Goal: Use online tool/utility: Use online tool/utility

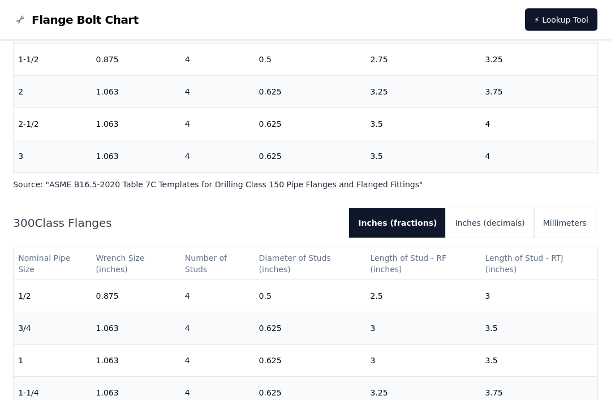
click at [522, 205] on td "4" at bounding box center [538, 221] width 117 height 32
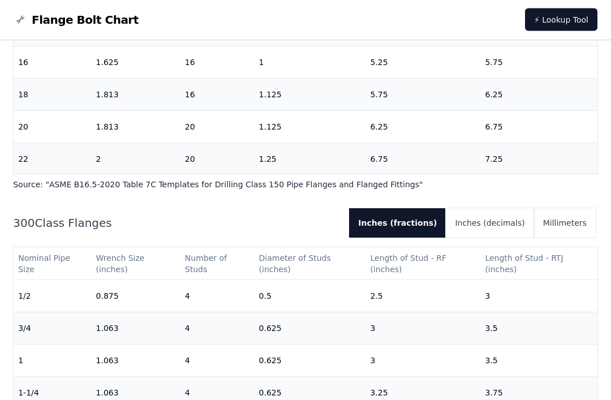
scroll to position [562, 0]
click at [500, 238] on button "Inches (decimals)" at bounding box center [490, 222] width 88 height 29
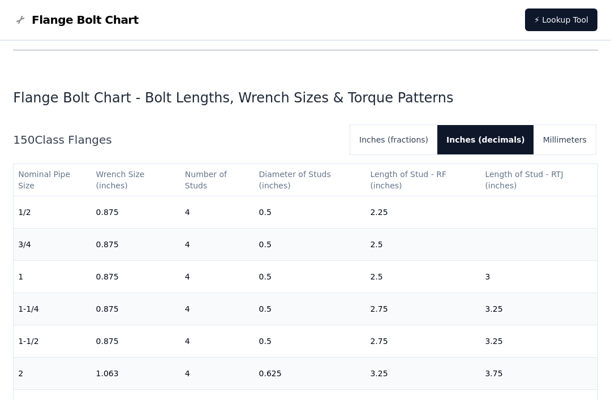
scroll to position [291, 0]
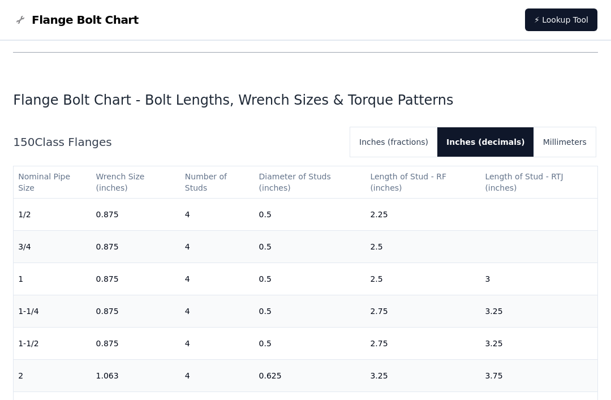
click at [417, 143] on button "Inches (fractions)" at bounding box center [393, 141] width 87 height 29
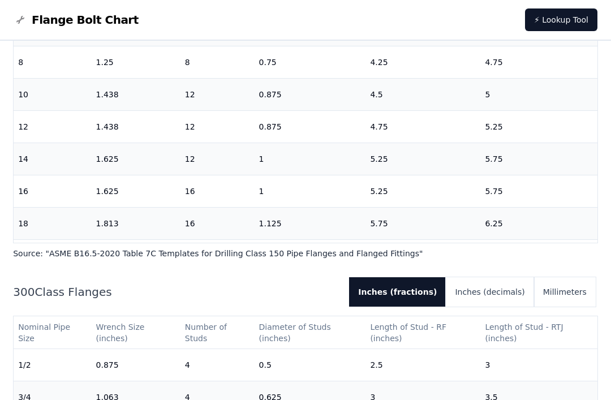
scroll to position [341, 0]
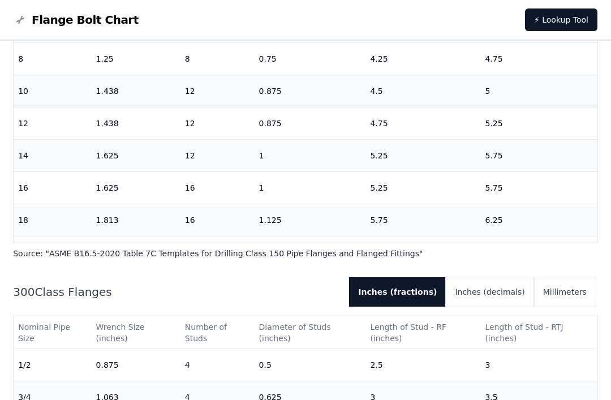
click at [255, 190] on td "1" at bounding box center [310, 188] width 111 height 32
click at [530, 191] on td "5.75" at bounding box center [538, 188] width 117 height 32
click at [567, 24] on link "⚡ Lookup Tool" at bounding box center [561, 19] width 72 height 23
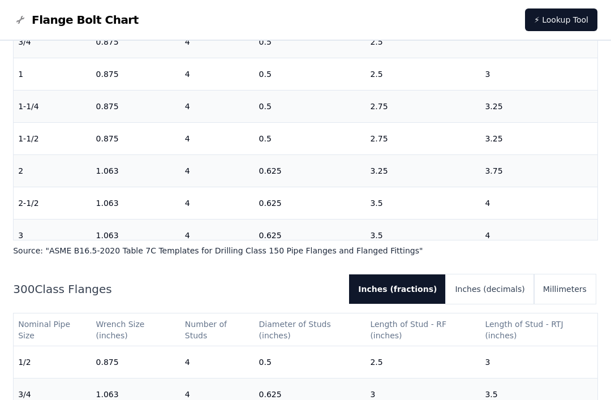
click at [568, 304] on button "Millimeters" at bounding box center [565, 288] width 62 height 29
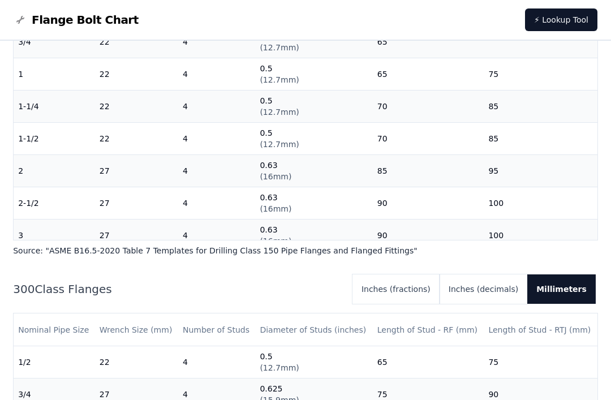
click at [501, 304] on button "Inches (decimals)" at bounding box center [484, 288] width 88 height 29
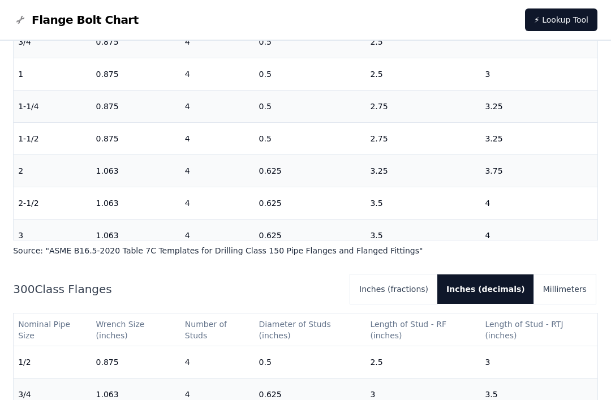
click at [416, 304] on button "Inches (fractions)" at bounding box center [393, 288] width 87 height 29
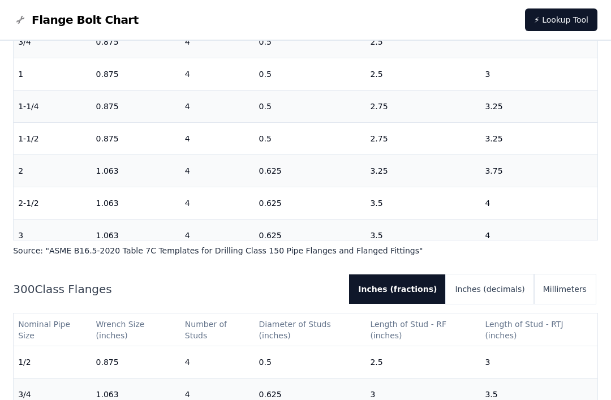
click at [410, 304] on button "Inches (fractions)" at bounding box center [397, 288] width 97 height 29
